Goal: Transaction & Acquisition: Purchase product/service

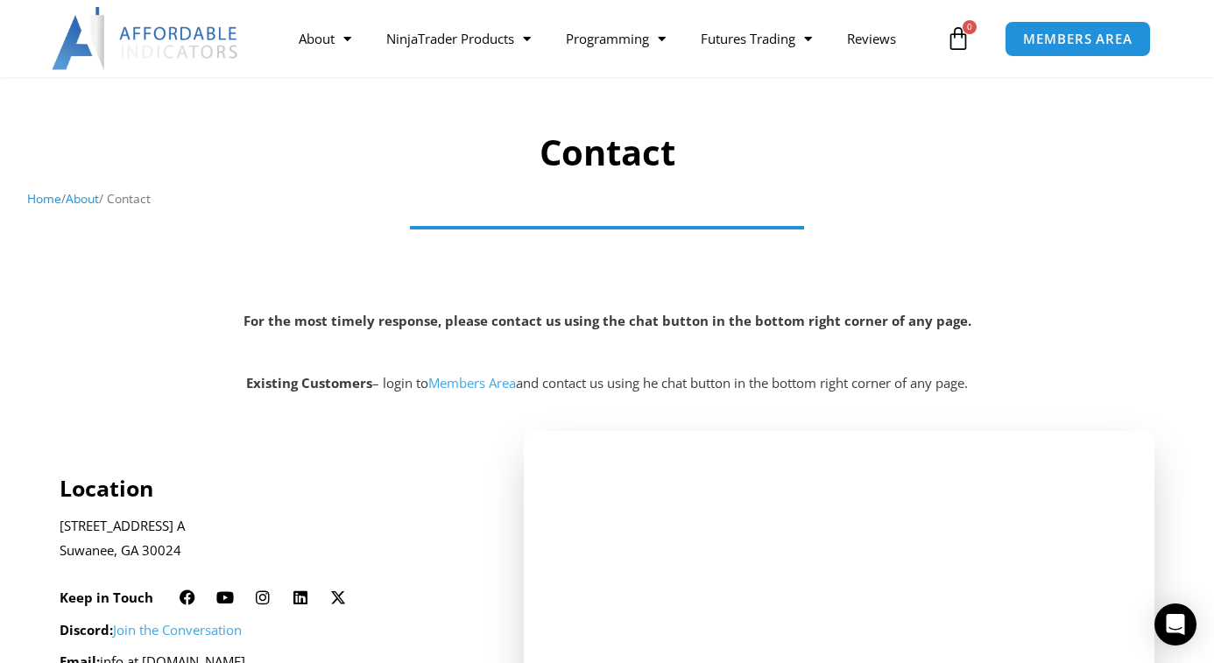
scroll to position [268, 0]
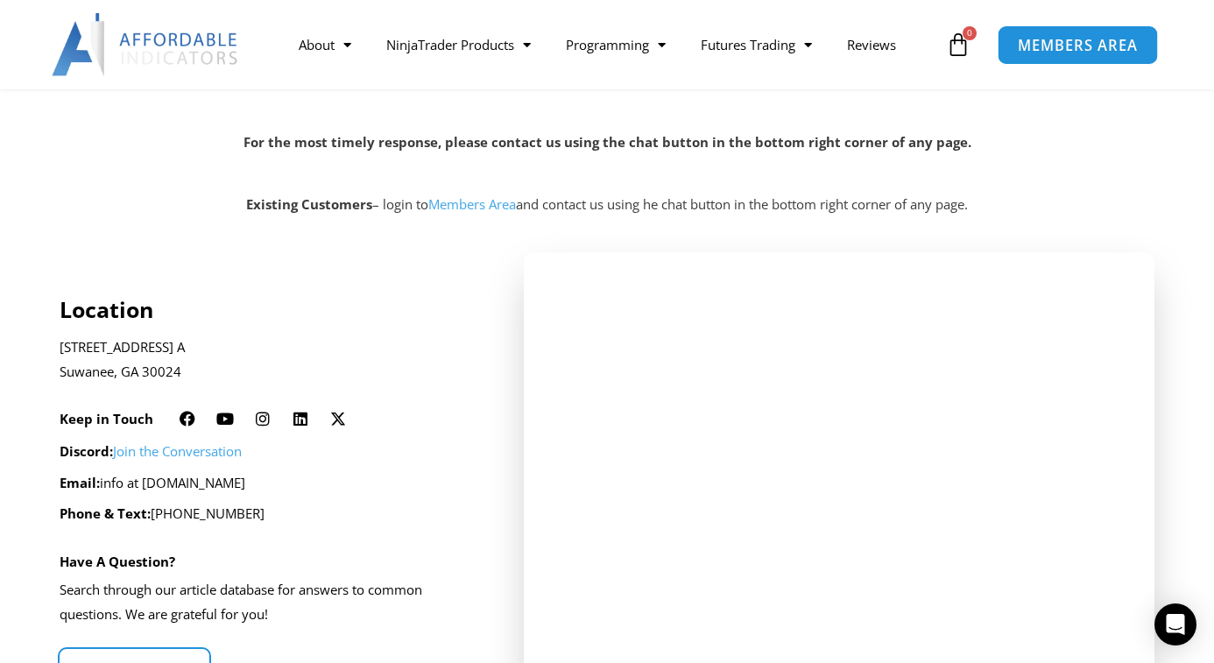
click at [1083, 47] on span "MEMBERS AREA" at bounding box center [1078, 45] width 120 height 15
click at [1070, 43] on span "MEMBERS AREA" at bounding box center [1078, 45] width 120 height 15
click at [960, 40] on icon at bounding box center [958, 44] width 25 height 25
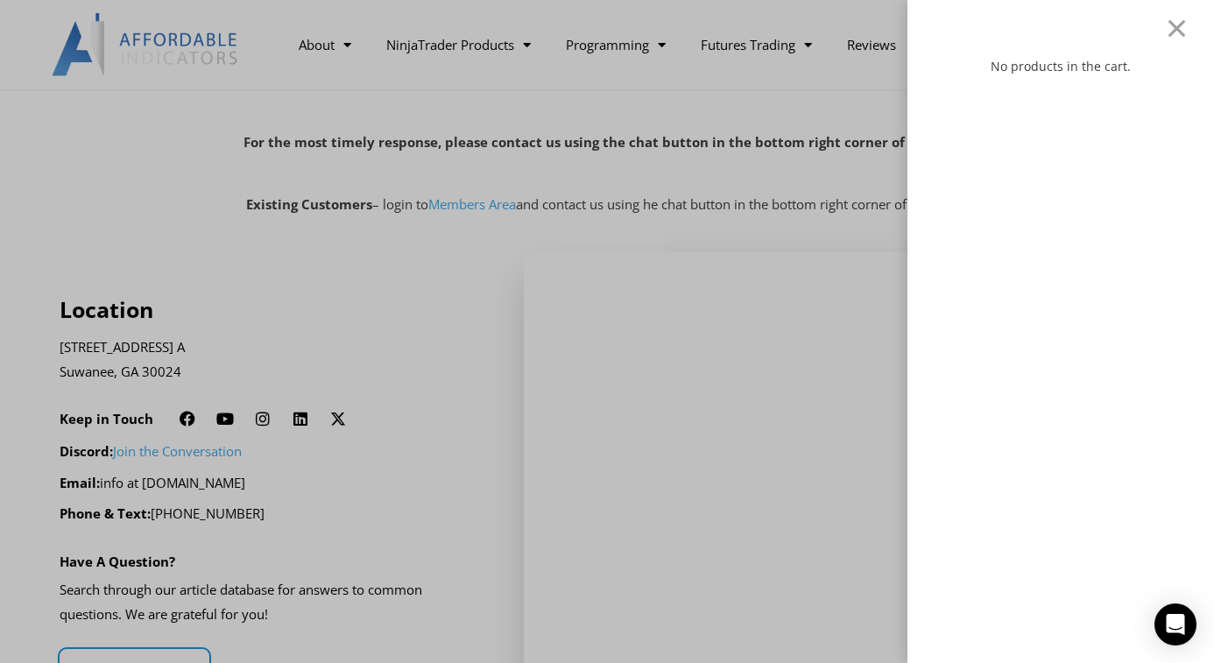
click at [806, 81] on div "No products in the cart." at bounding box center [607, 331] width 1214 height 663
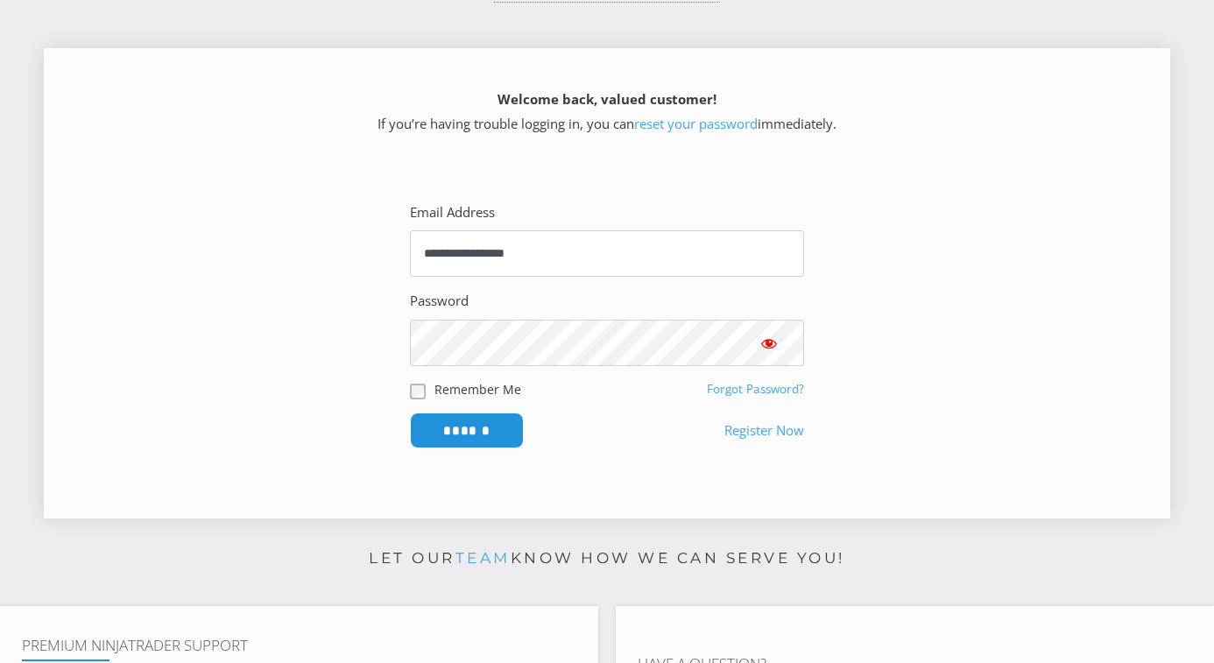
scroll to position [268, 0]
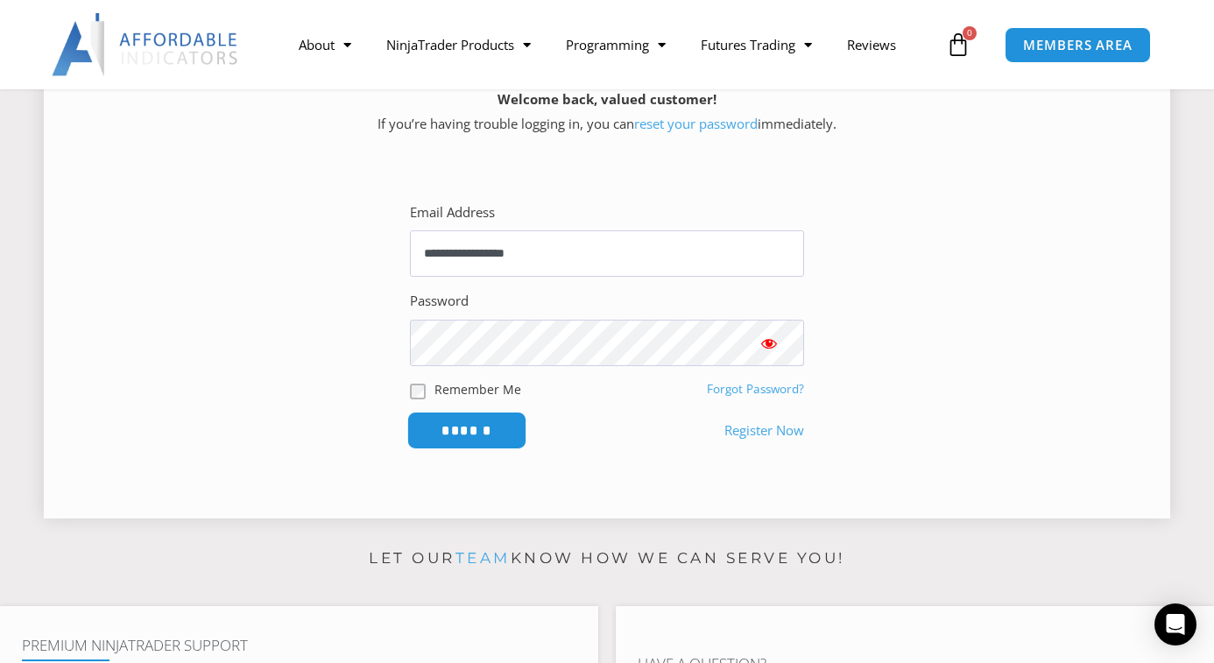
click at [462, 435] on input "******" at bounding box center [467, 431] width 120 height 38
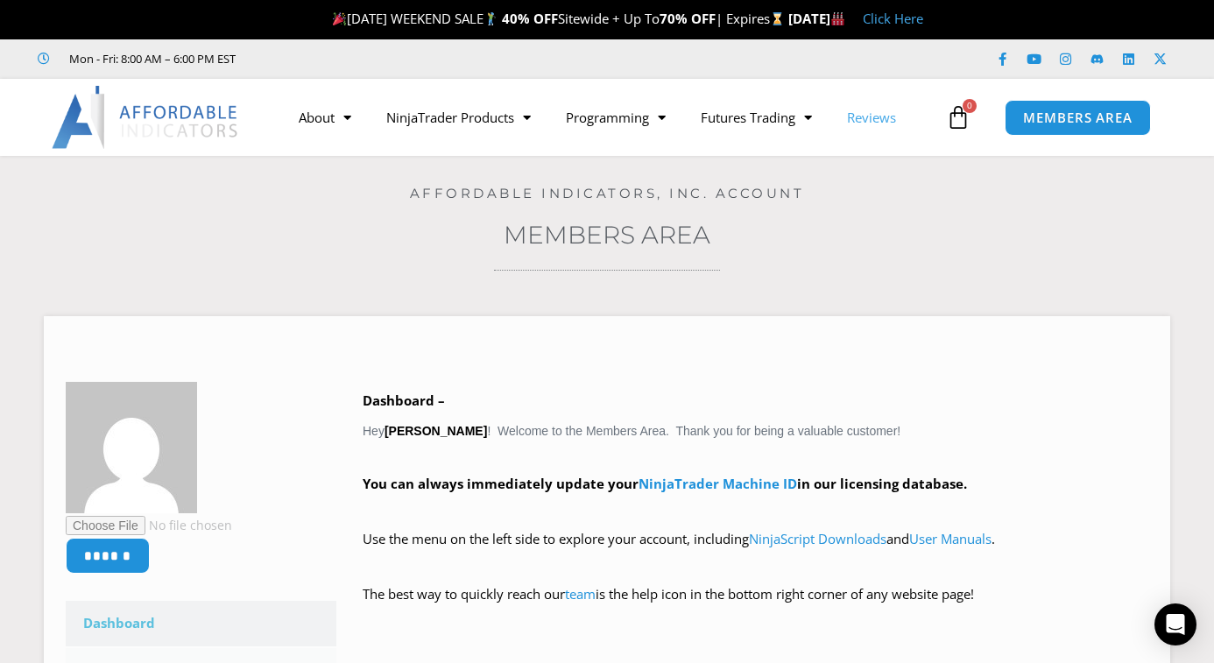
click at [884, 116] on link "Reviews" at bounding box center [871, 117] width 84 height 40
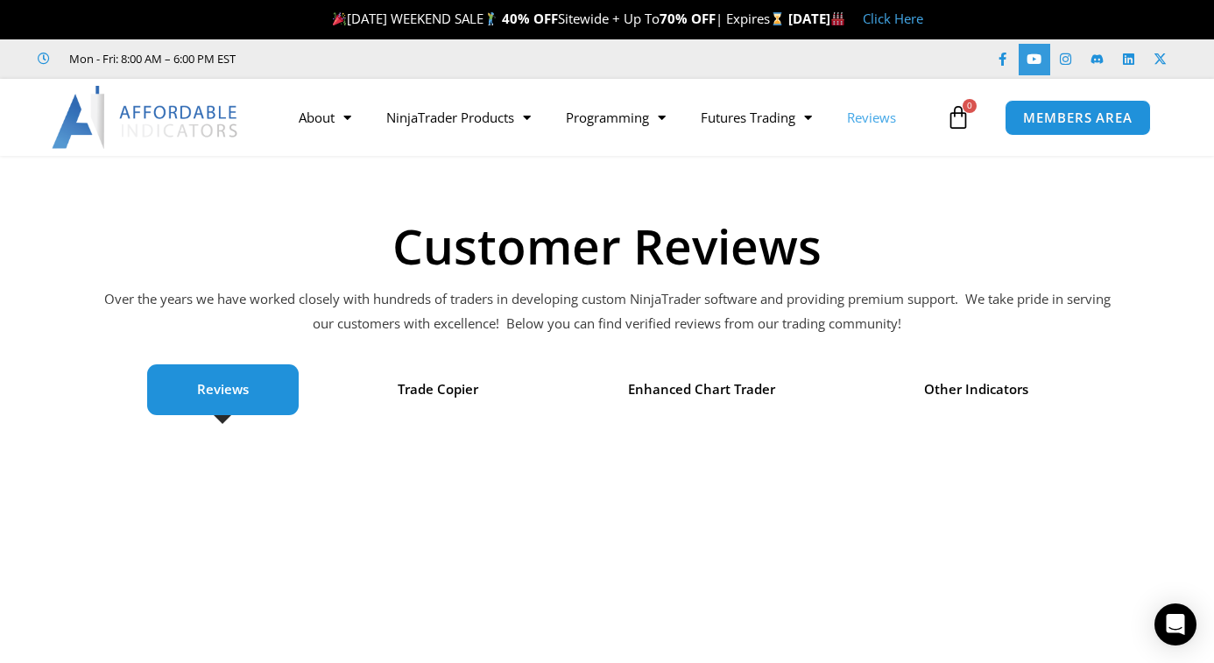
click at [1040, 67] on link "Youtube" at bounding box center [1034, 60] width 32 height 32
click at [1067, 67] on link "Instagram" at bounding box center [1066, 60] width 32 height 32
click at [1103, 62] on icon at bounding box center [1096, 59] width 13 height 13
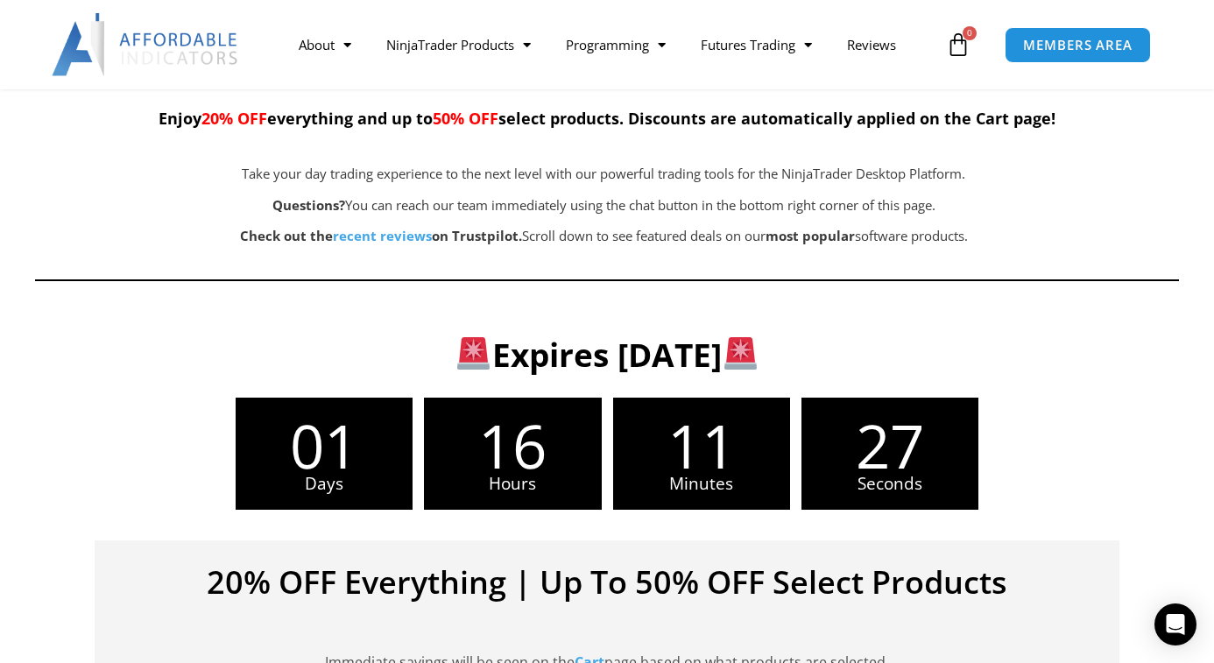
scroll to position [447, 0]
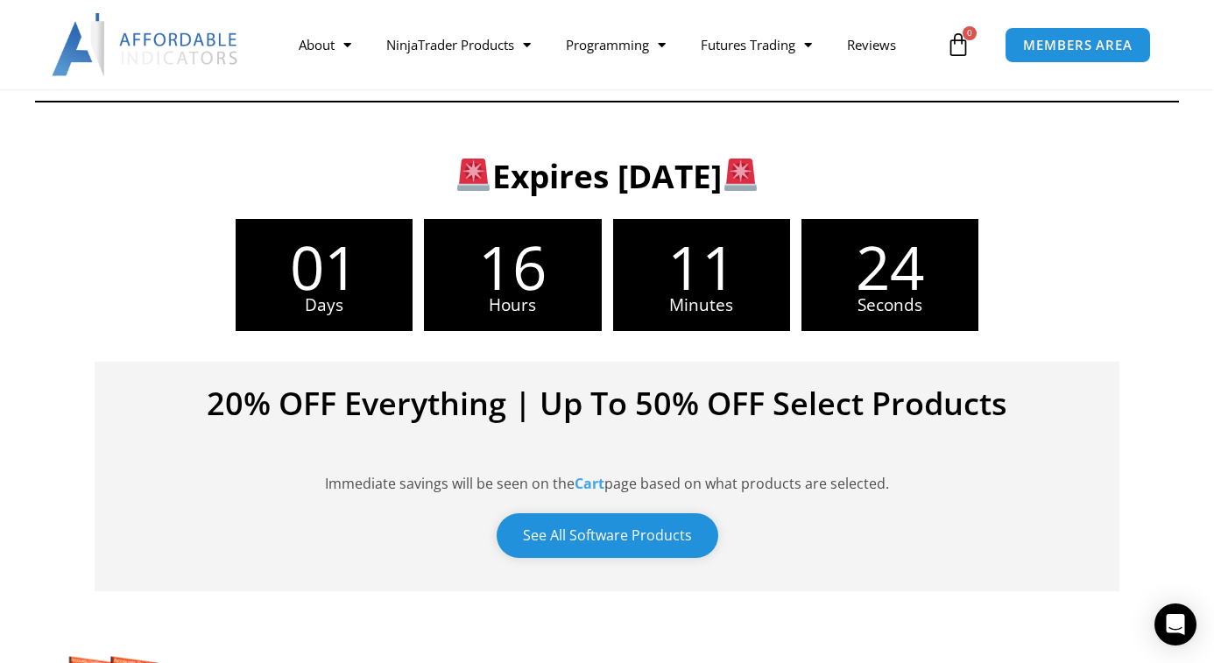
click at [592, 539] on link "See All Software Products" at bounding box center [608, 535] width 222 height 45
click at [649, 525] on link "See All Software Products" at bounding box center [608, 535] width 222 height 45
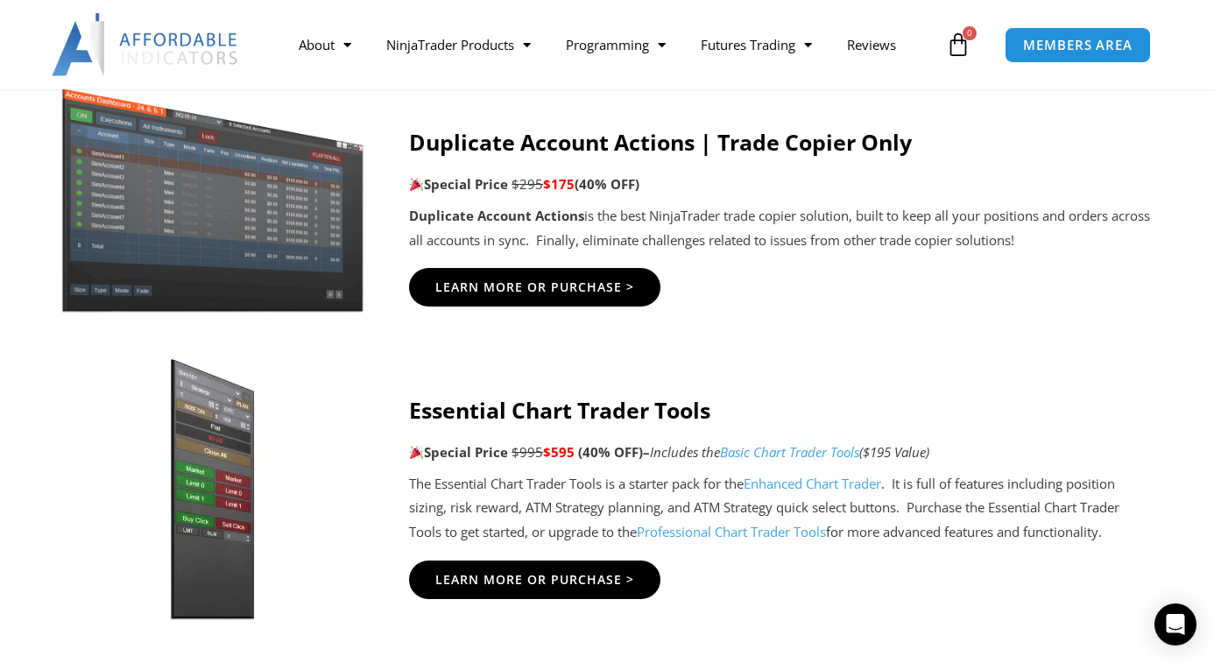
scroll to position [1340, 0]
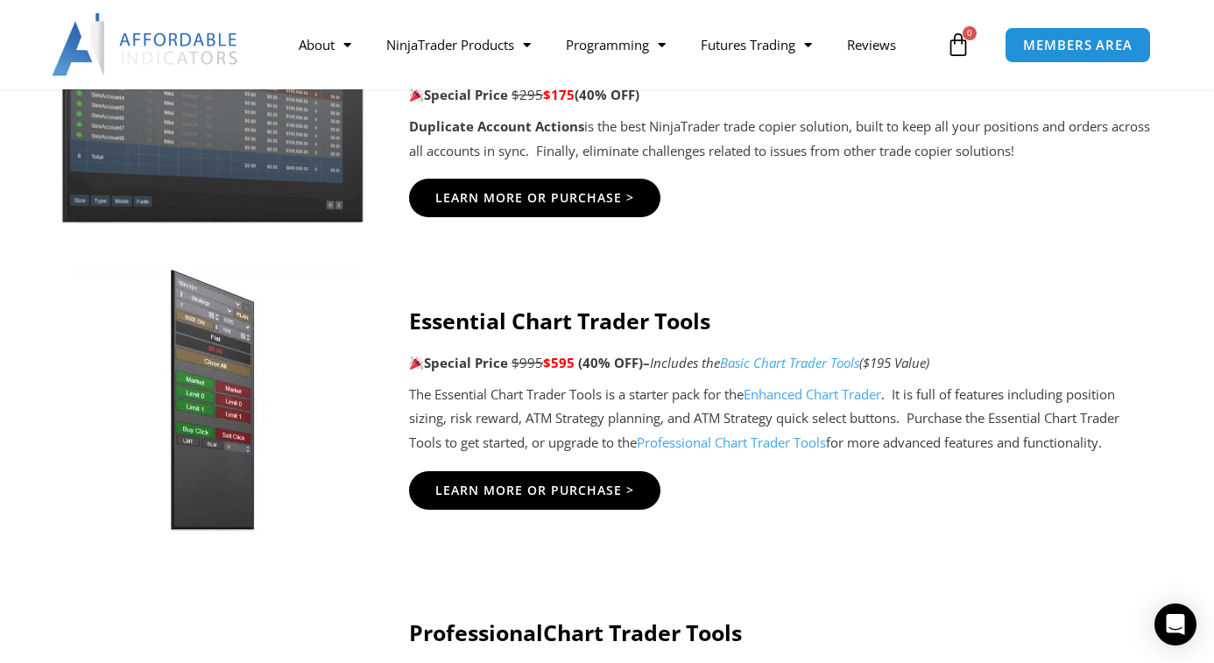
click at [719, 440] on link "Professional Chart Trader Tools" at bounding box center [731, 442] width 189 height 18
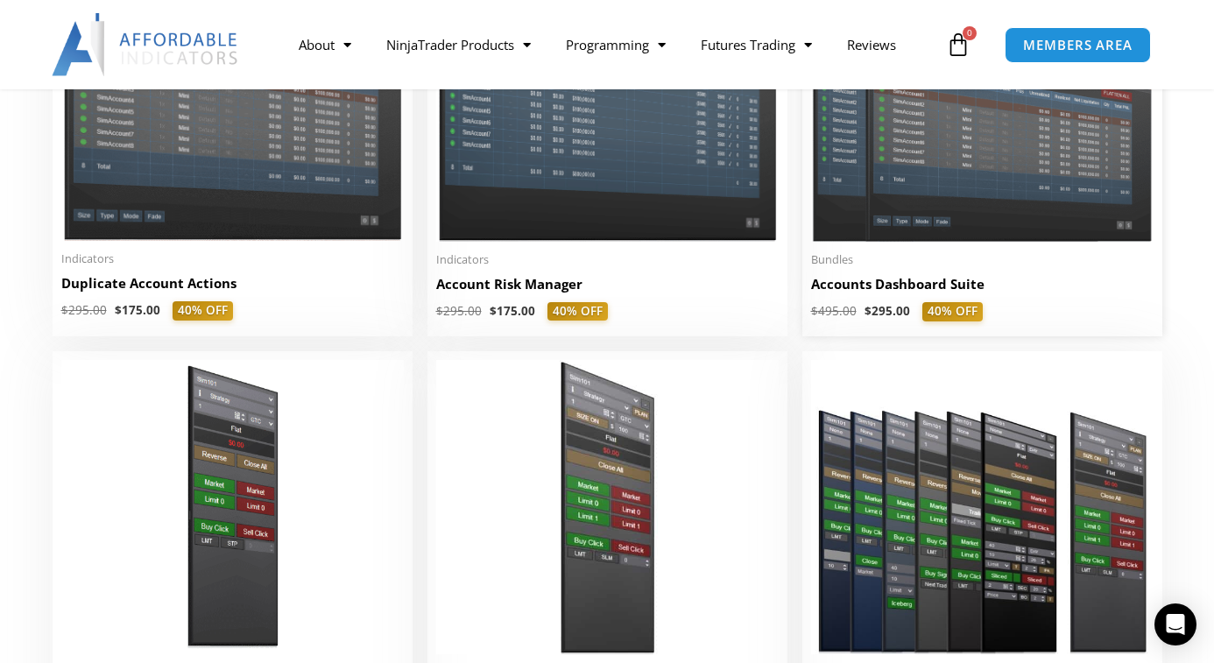
scroll to position [804, 0]
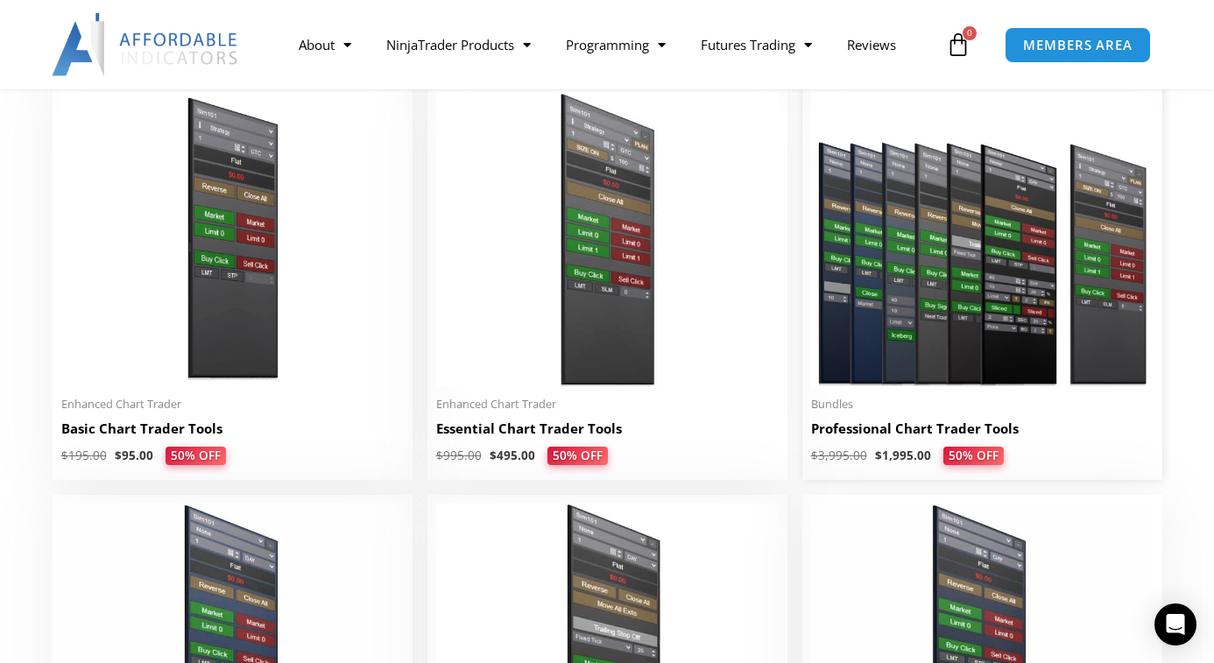
click at [900, 430] on h2 "Professional Chart Trader Tools" at bounding box center [982, 428] width 342 height 18
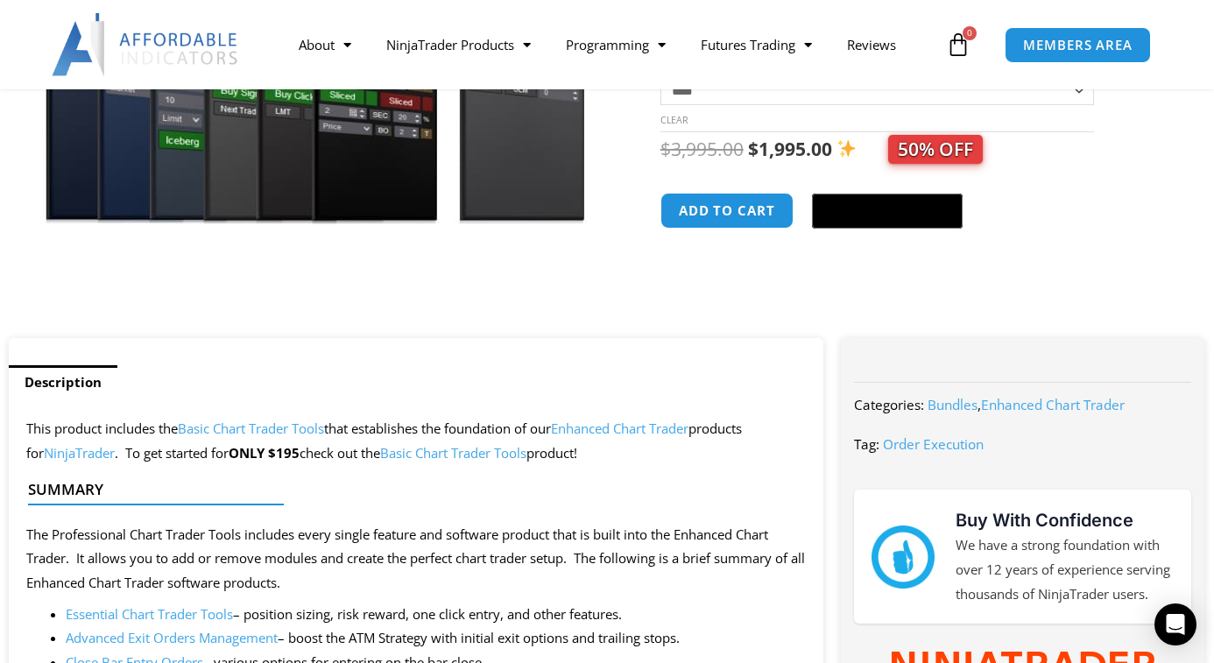
scroll to position [179, 0]
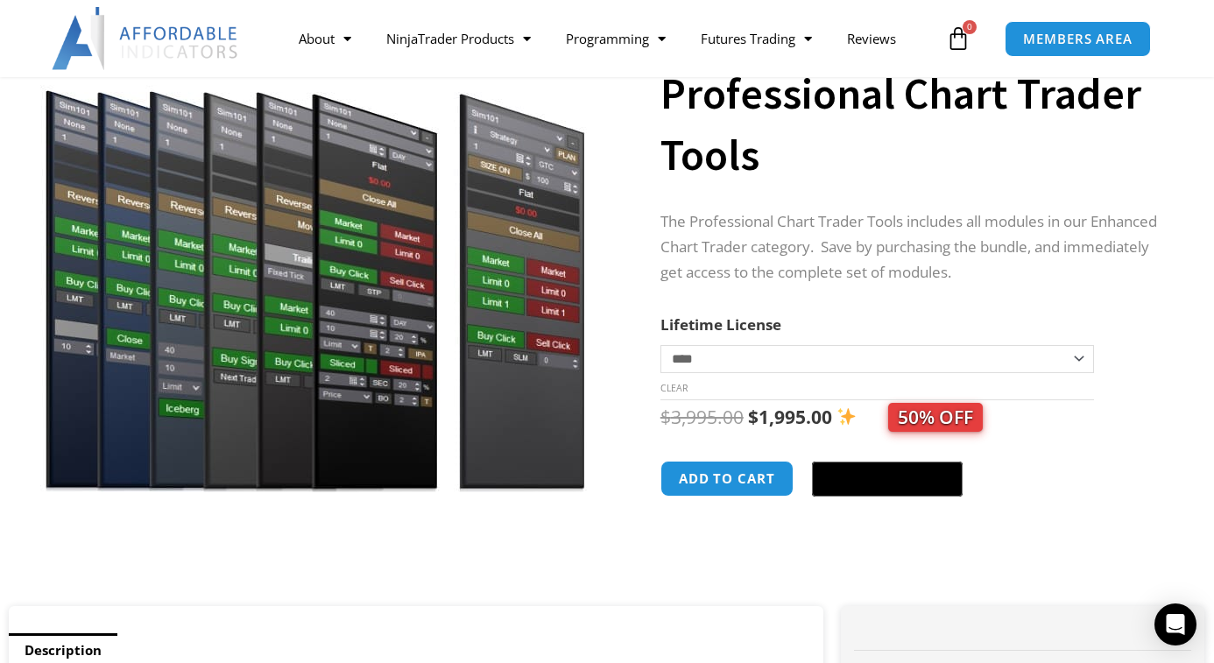
click at [660, 345] on select "**********" at bounding box center [876, 359] width 433 height 28
select select "*"
click at [743, 482] on button "Add to cart" at bounding box center [727, 479] width 140 height 38
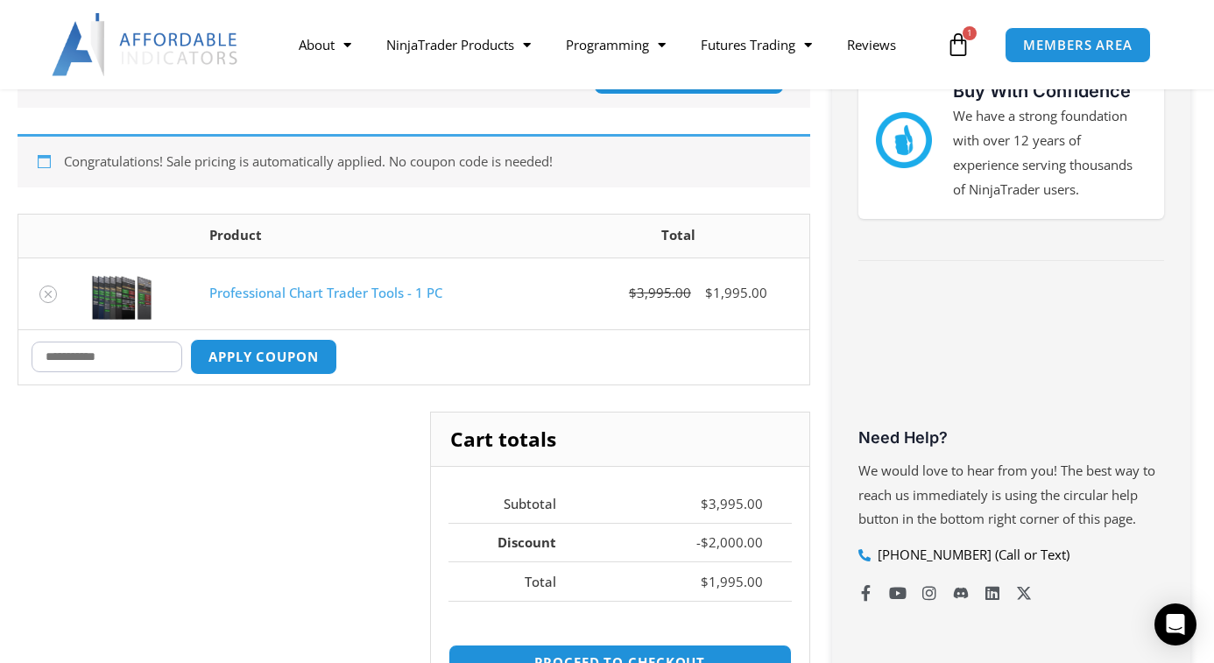
scroll to position [536, 0]
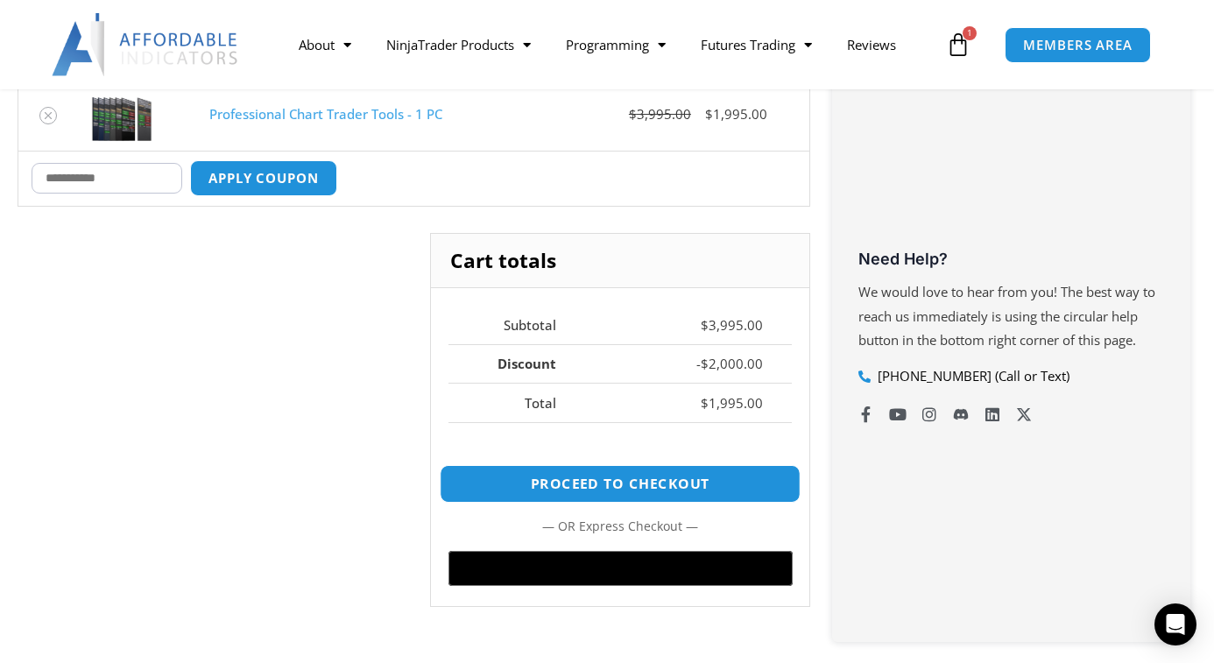
click at [603, 486] on link "Proceed to checkout" at bounding box center [620, 484] width 361 height 38
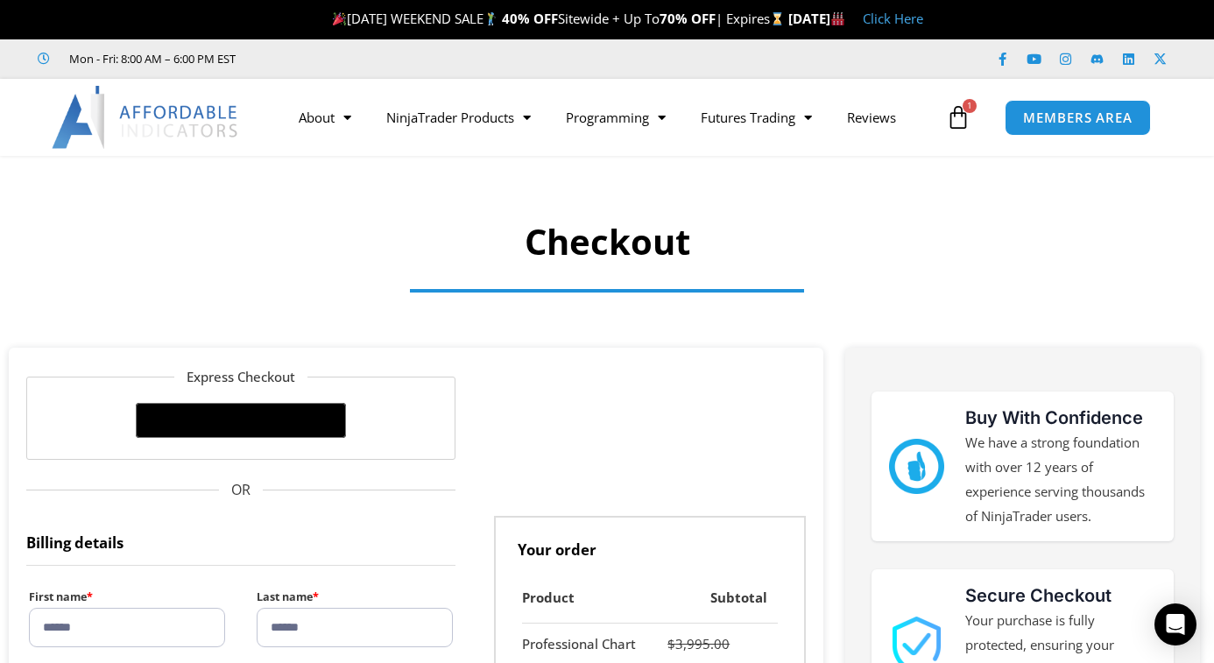
select select "**"
click at [956, 125] on icon at bounding box center [958, 117] width 25 height 25
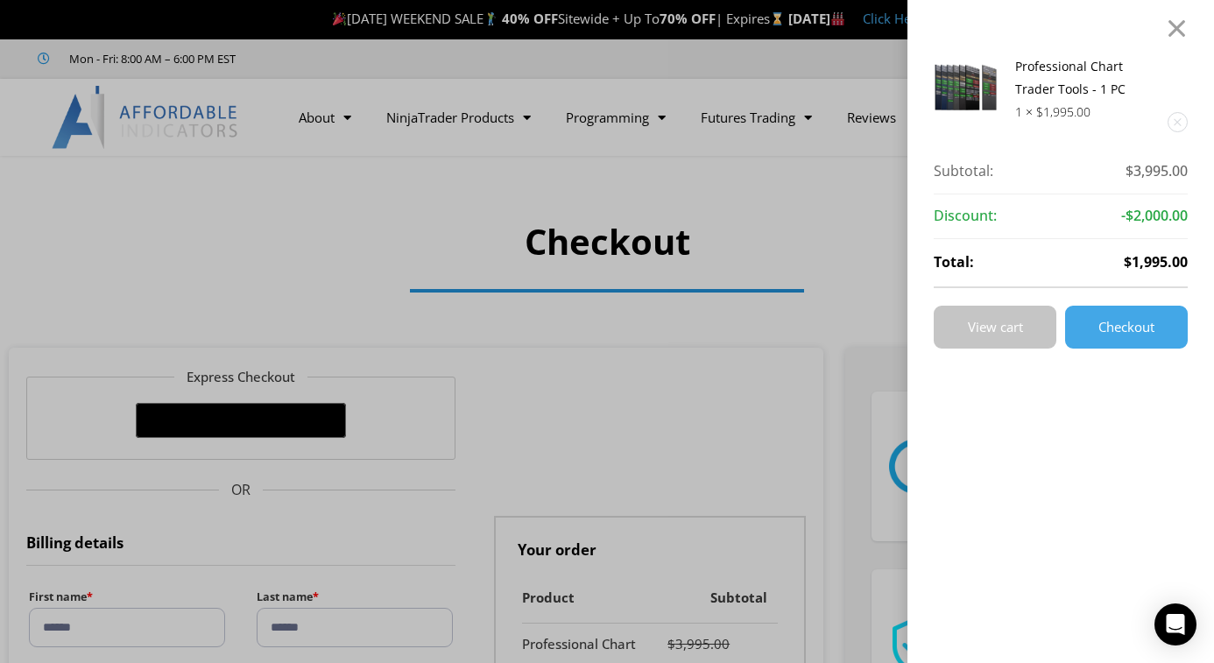
click at [983, 331] on span "View cart" at bounding box center [995, 327] width 55 height 13
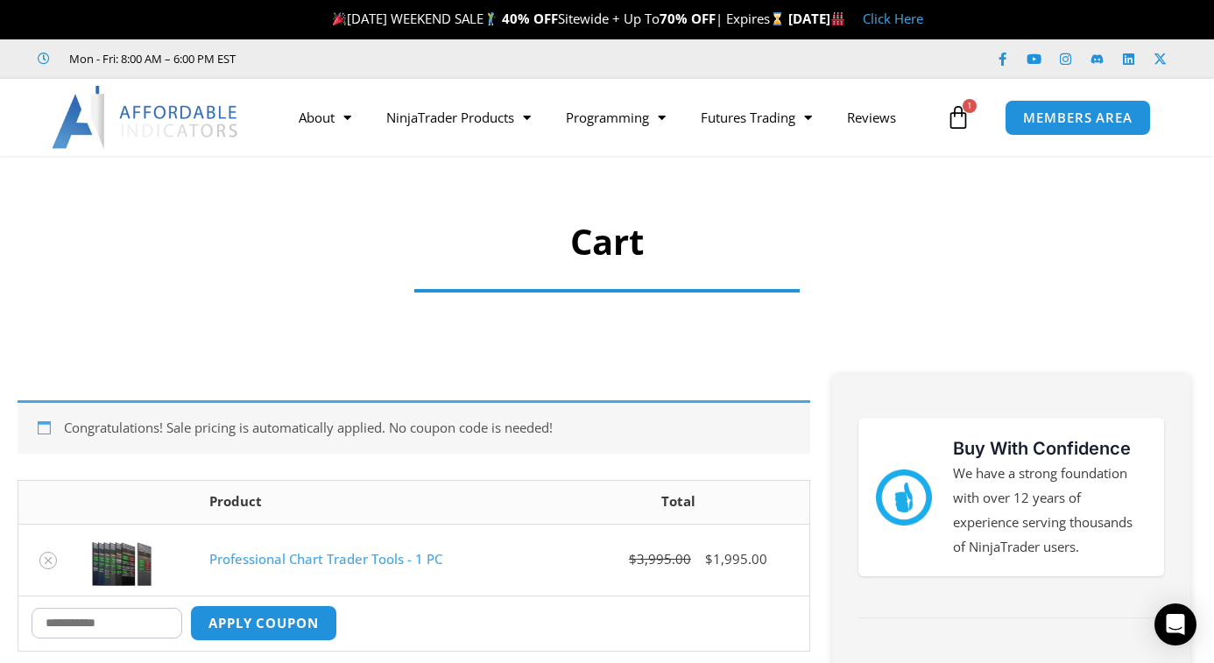
click at [951, 117] on icon at bounding box center [958, 117] width 25 height 25
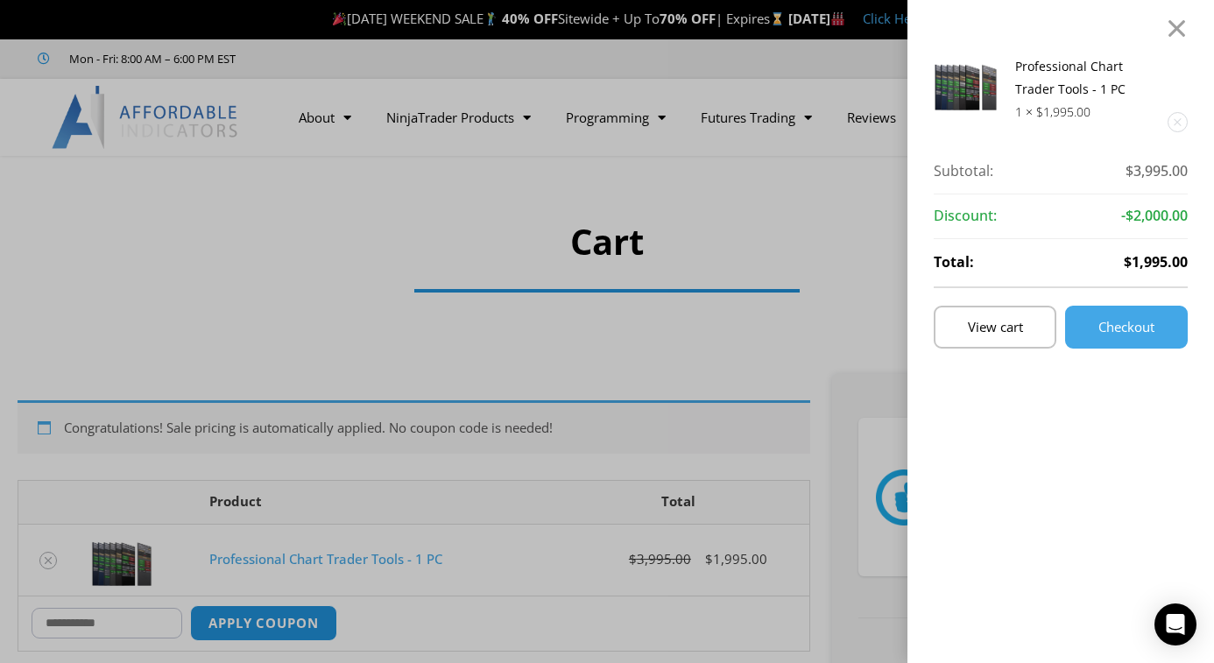
click at [843, 276] on div "Professional Chart Trader Tools - 1 PC 1 × $ 1,995.00 Subtotal: $ 3,995.00 Subt…" at bounding box center [607, 331] width 1214 height 663
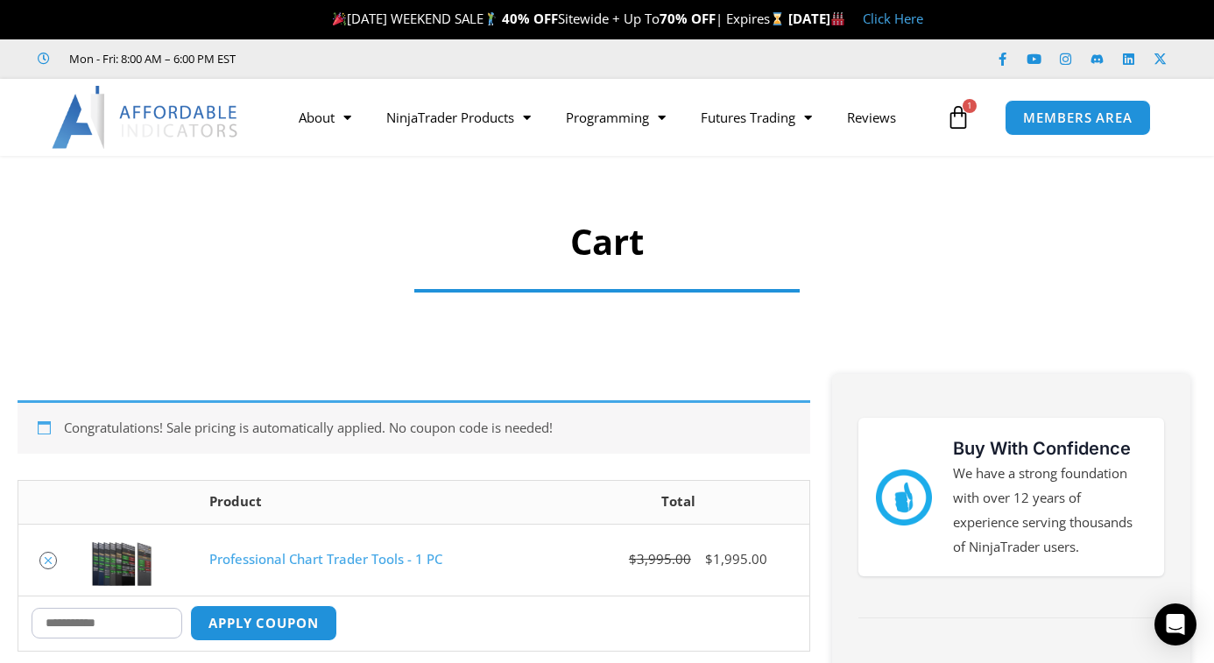
click at [46, 562] on icon "Remove Professional Chart Trader Tools - 1 PC from cart" at bounding box center [48, 560] width 12 height 12
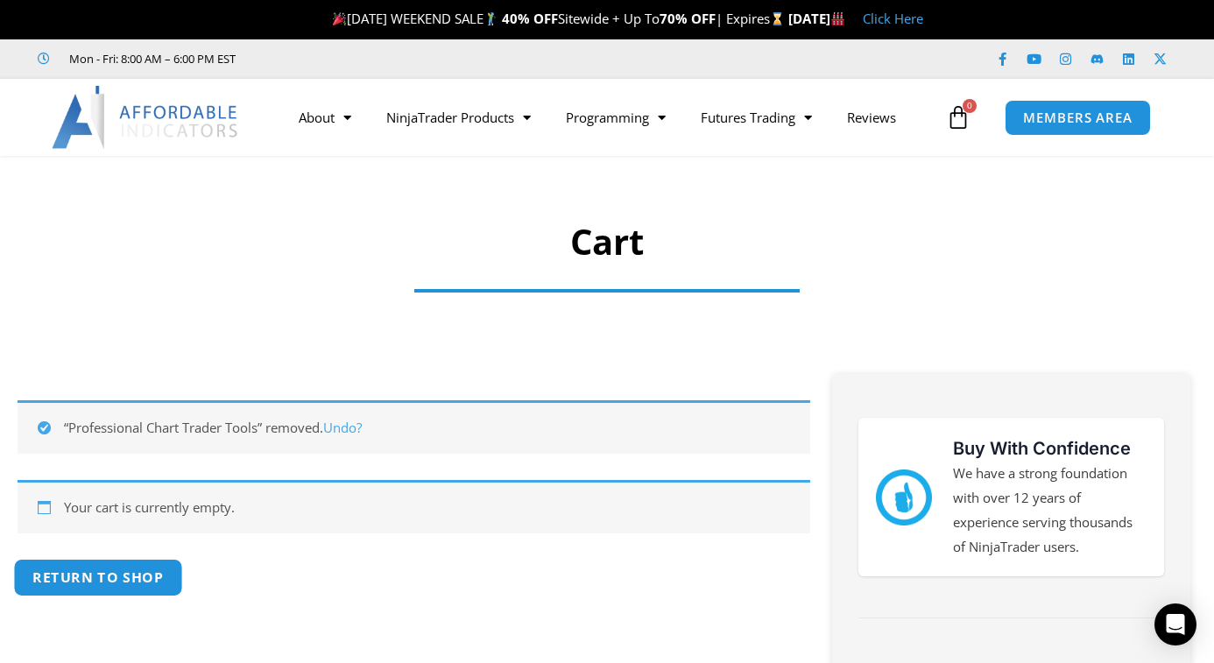
click at [78, 572] on link "Return to shop" at bounding box center [97, 578] width 169 height 38
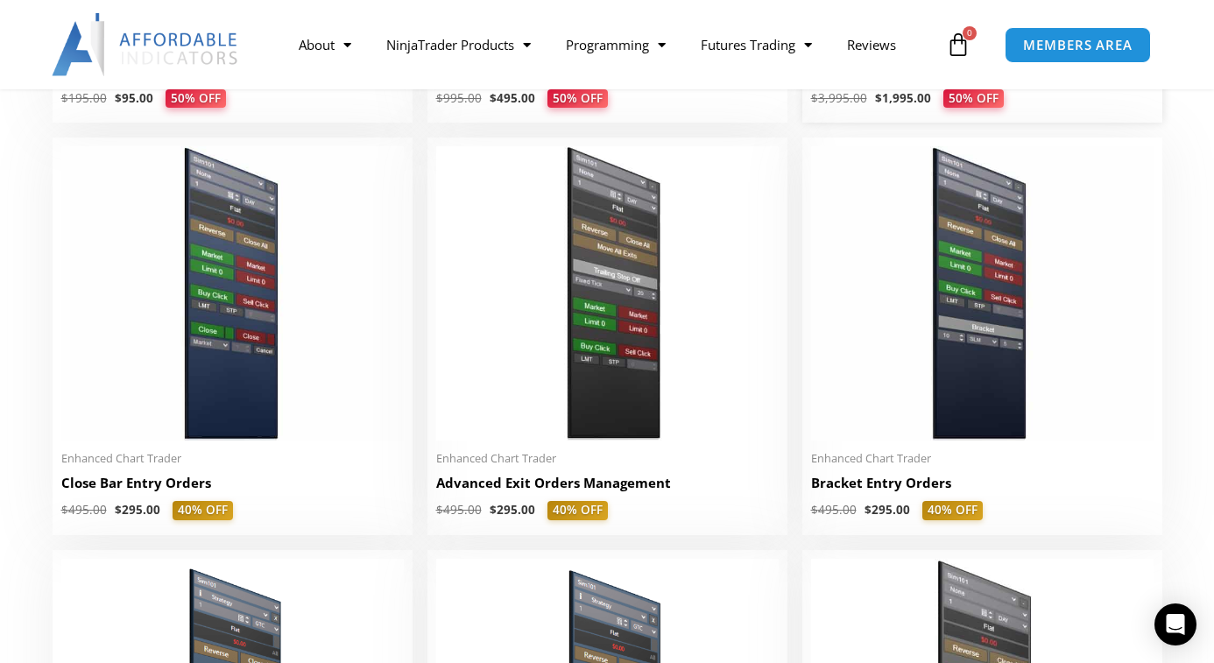
scroll to position [893, 0]
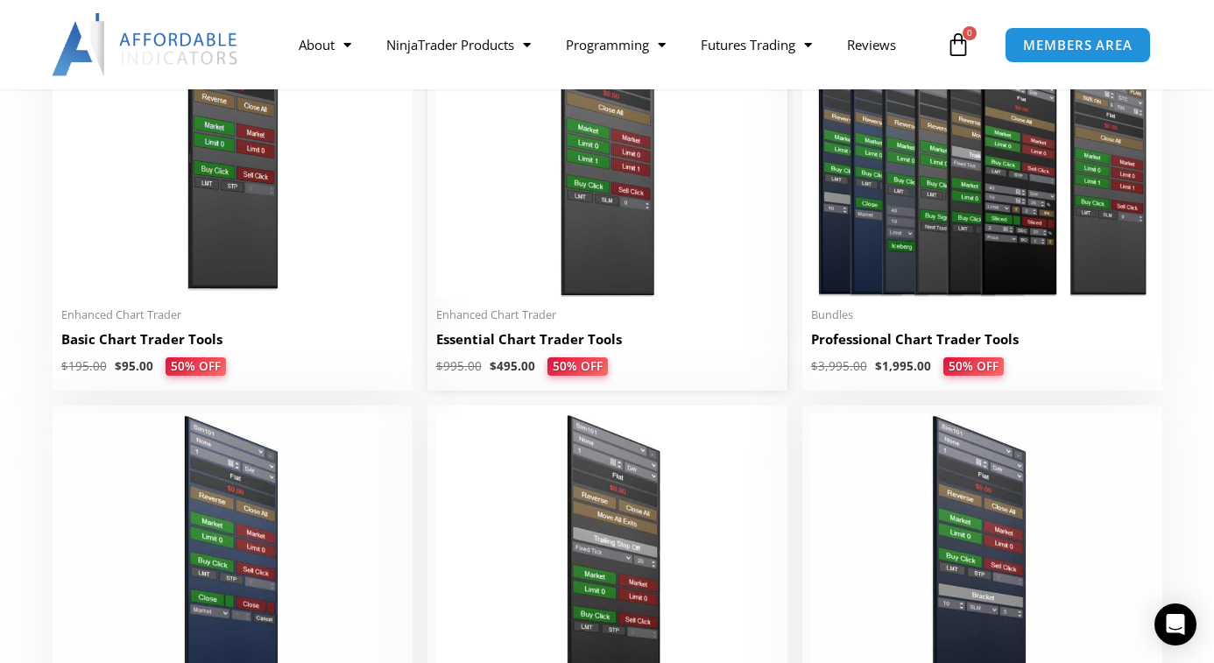
click at [480, 347] on h2 "Essential Chart Trader Tools" at bounding box center [607, 339] width 342 height 18
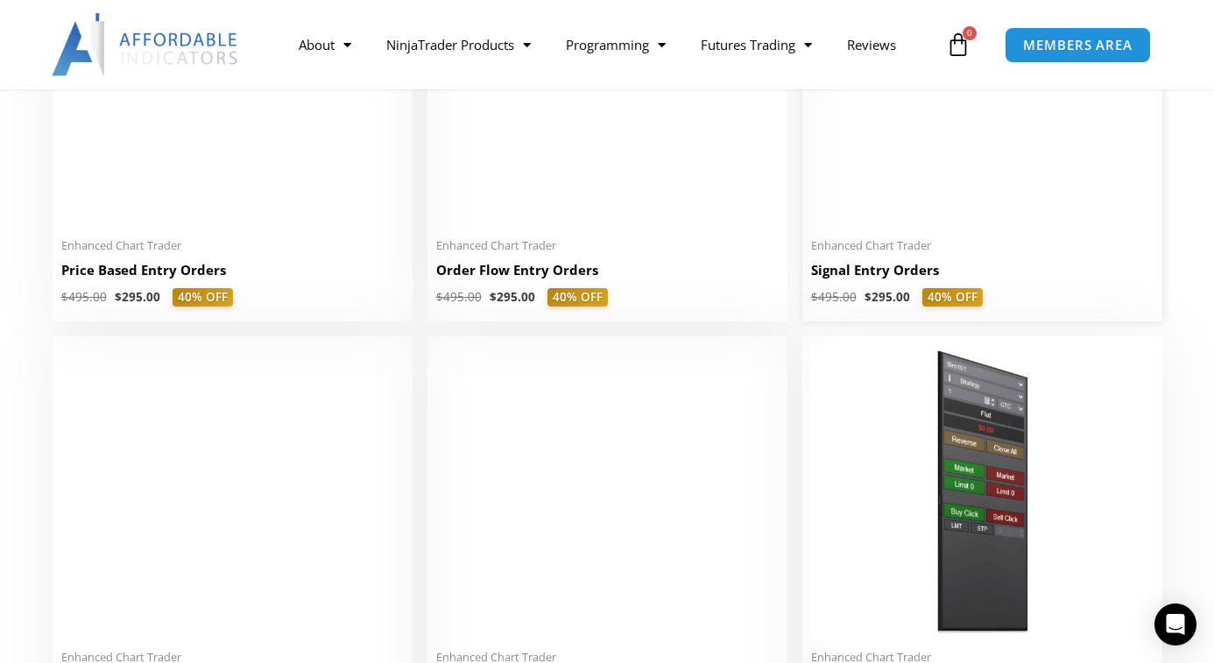
scroll to position [1697, 0]
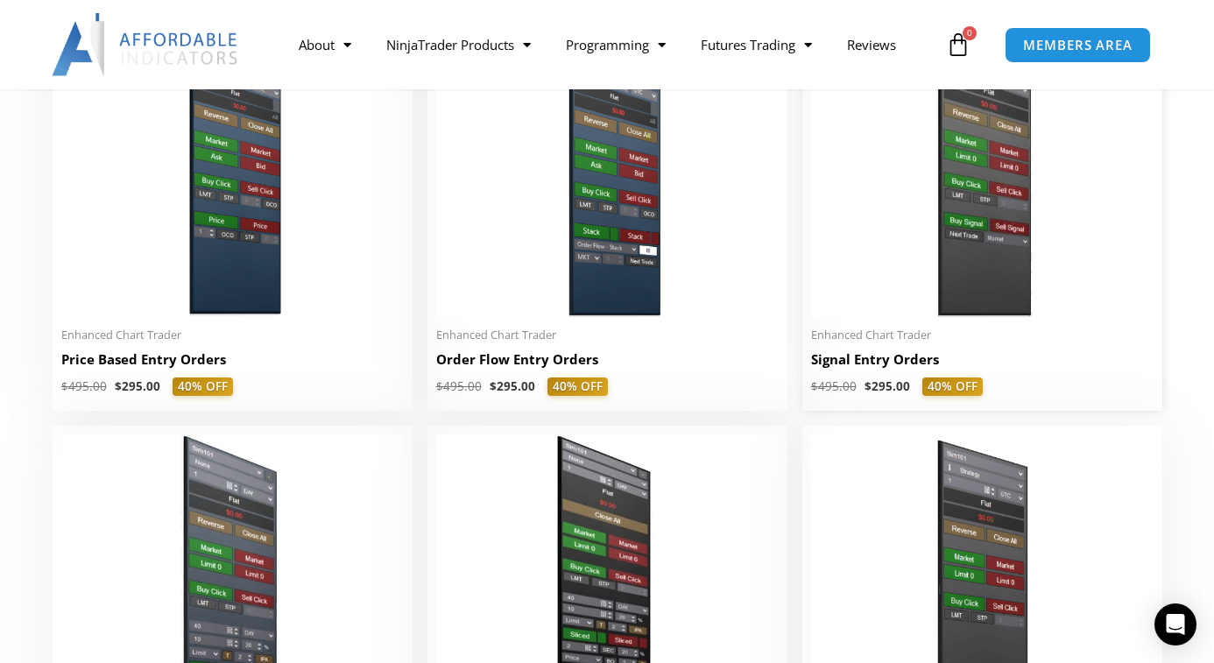
click at [975, 278] on img at bounding box center [982, 170] width 342 height 294
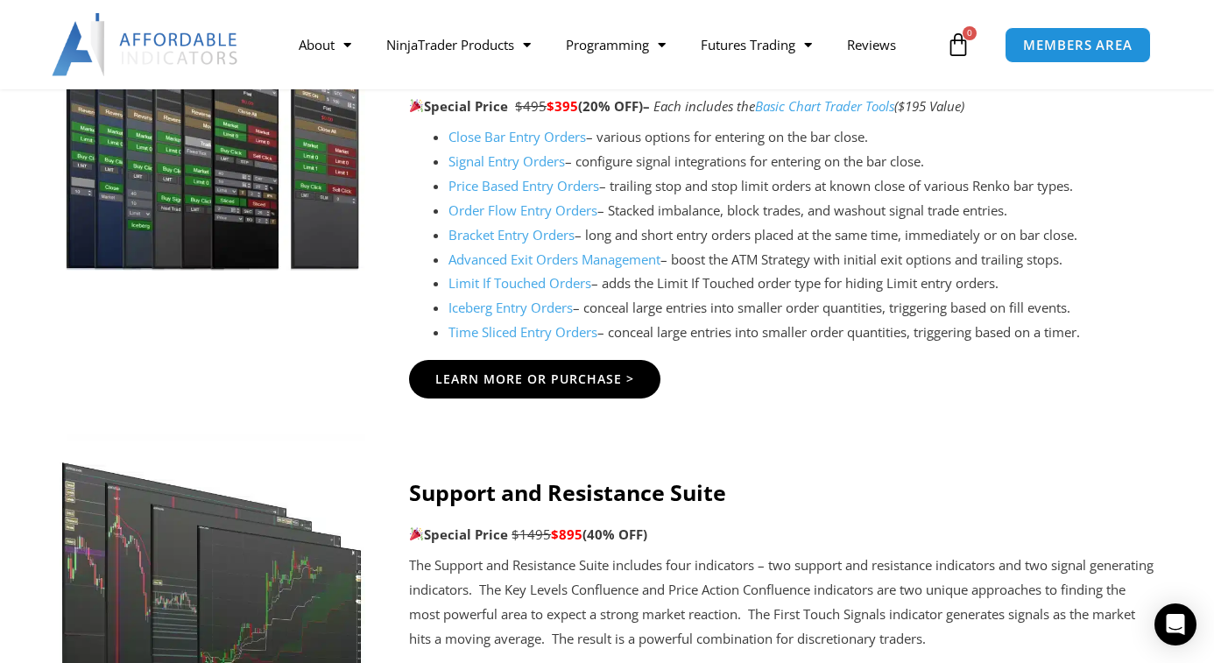
scroll to position [1579, 0]
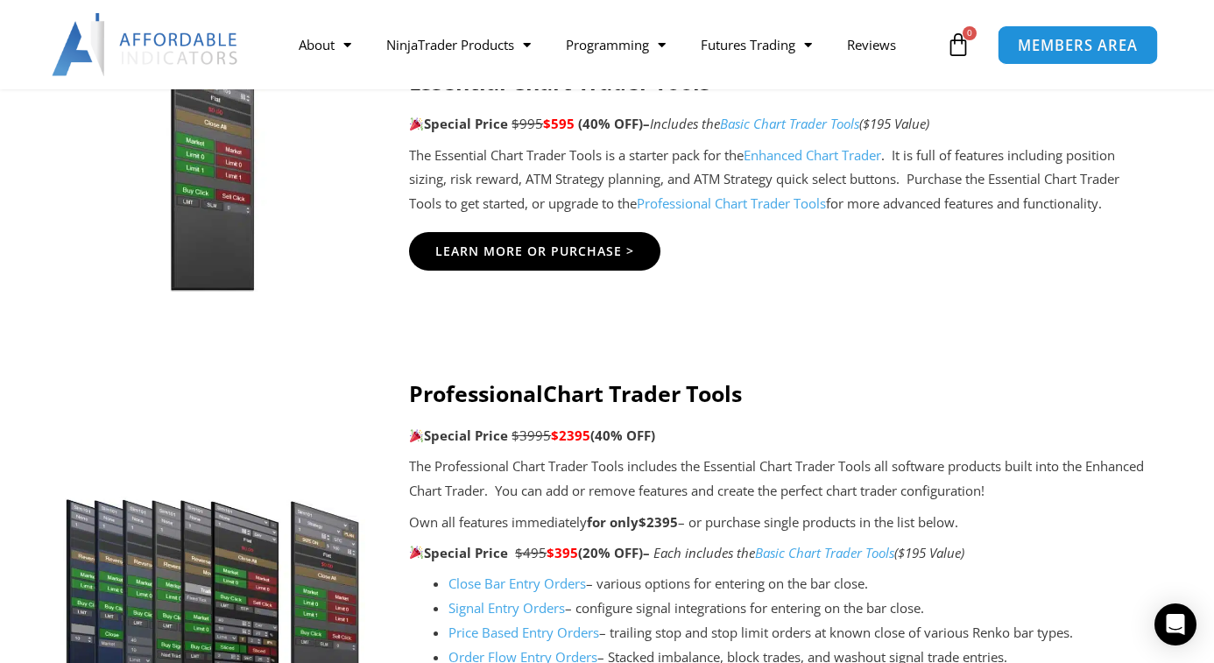
click at [1090, 39] on span "MEMBERS AREA" at bounding box center [1078, 45] width 120 height 15
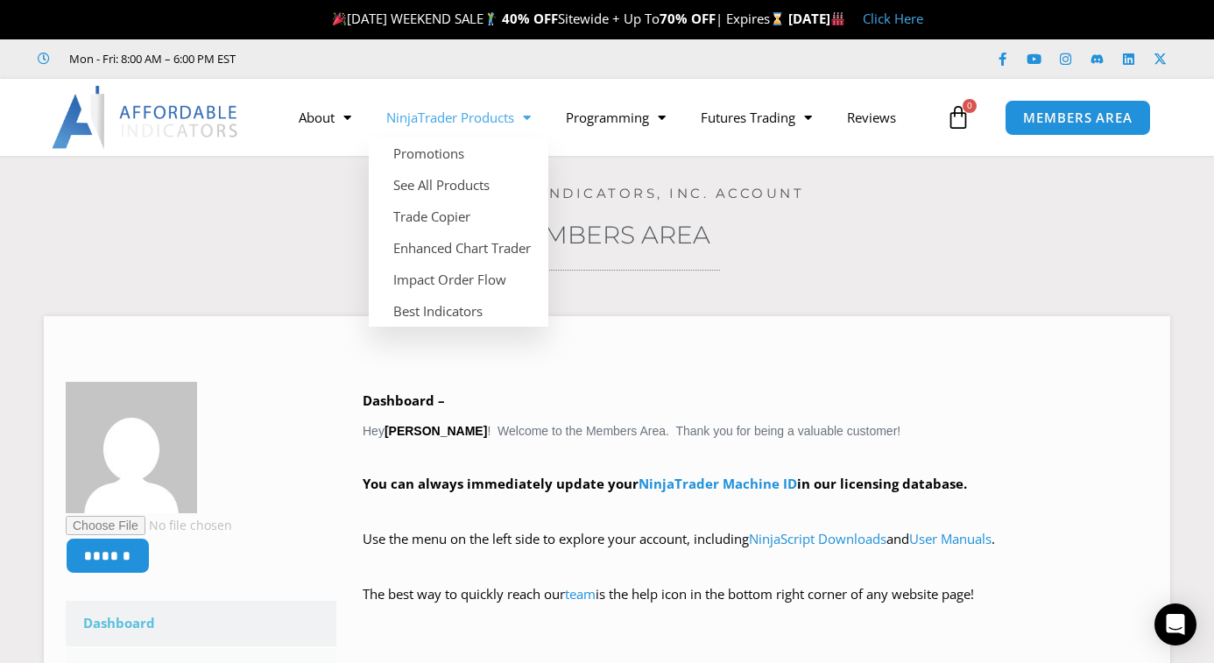
click at [447, 114] on link "NinjaTrader Products" at bounding box center [459, 117] width 180 height 40
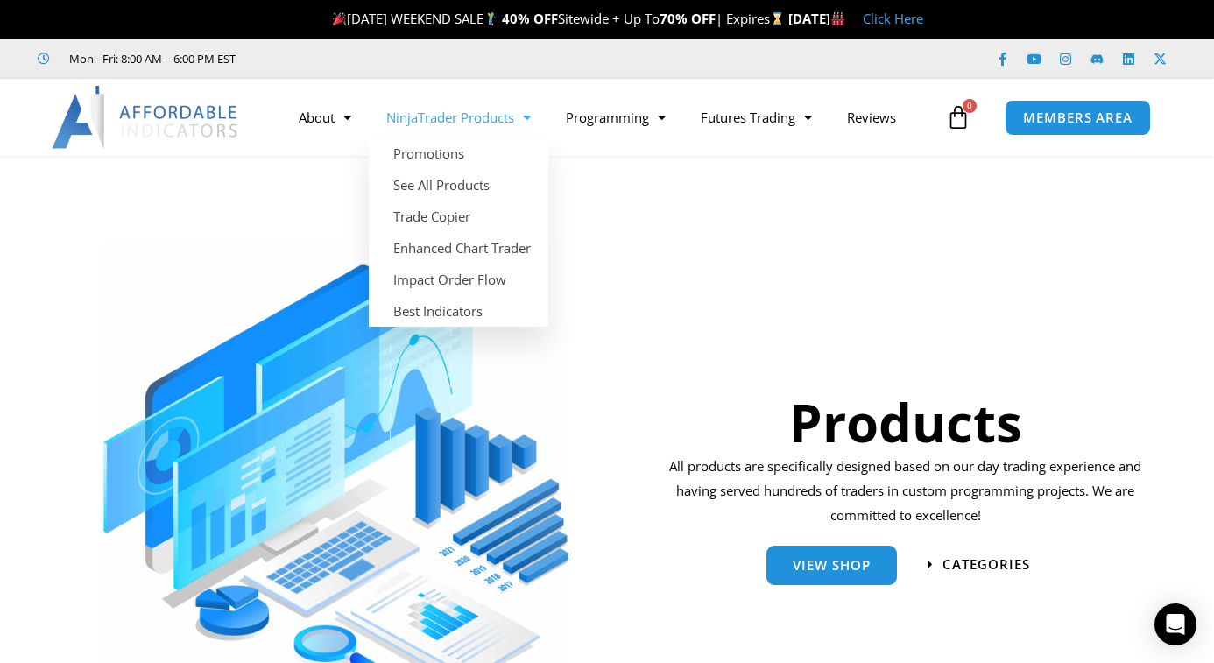
click at [920, 262] on div "Products All products are specifically designed based on our day trading experi…" at bounding box center [905, 452] width 502 height 470
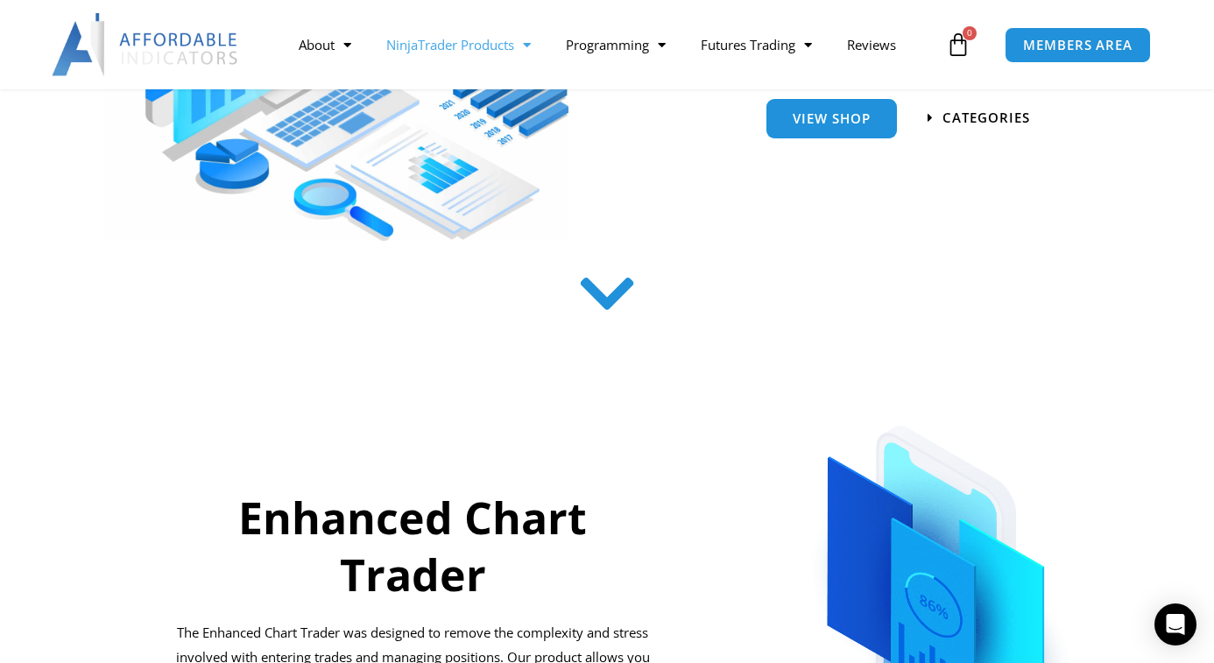
scroll to position [715, 0]
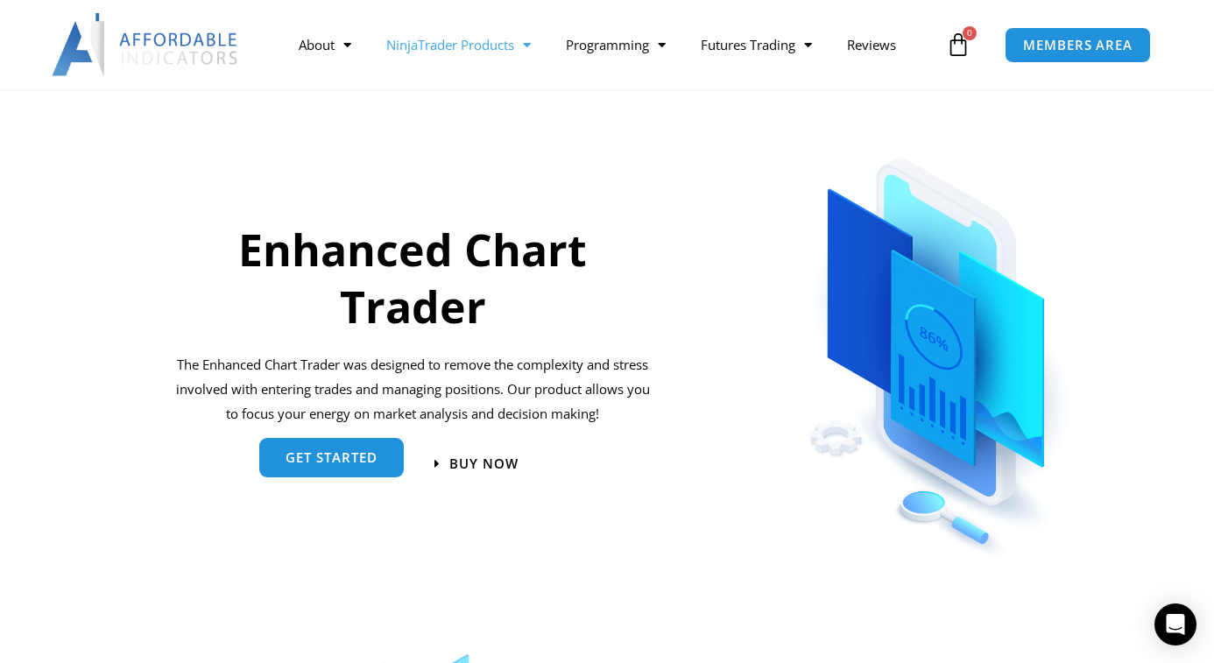
click at [296, 462] on span "get started" at bounding box center [331, 457] width 92 height 13
